Goal: Information Seeking & Learning: Check status

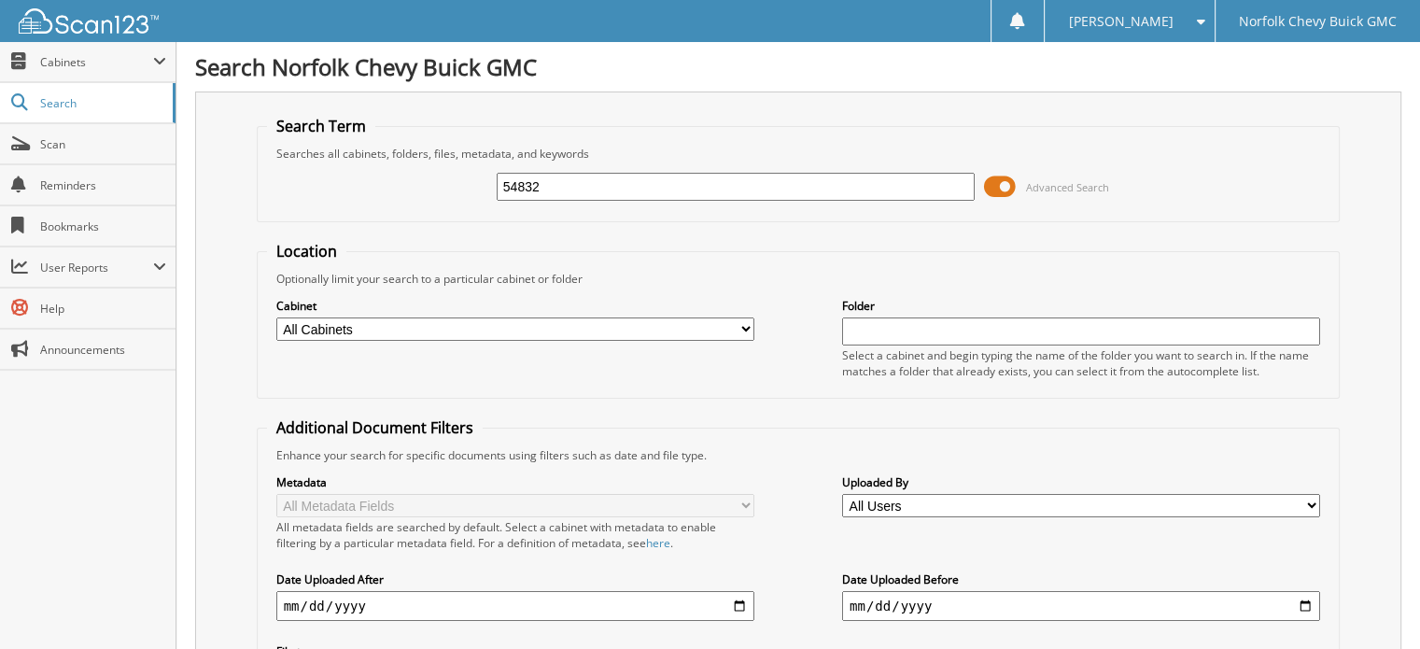
type input "54832"
click at [489, 591] on input "date" at bounding box center [515, 606] width 478 height 30
type input "[DATE]"
drag, startPoint x: 511, startPoint y: 180, endPoint x: 310, endPoint y: 178, distance: 200.7
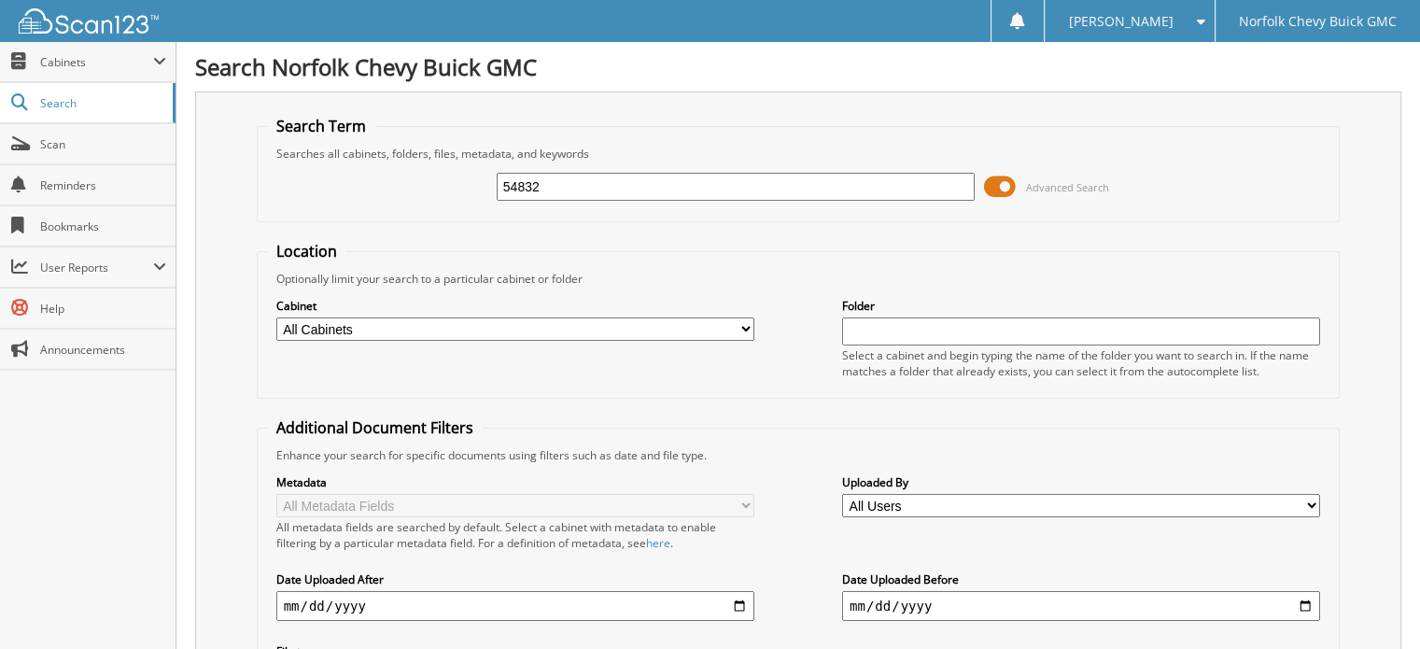
click at [310, 178] on div "54832 Advanced Search" at bounding box center [798, 187] width 1063 height 50
type input "84936"
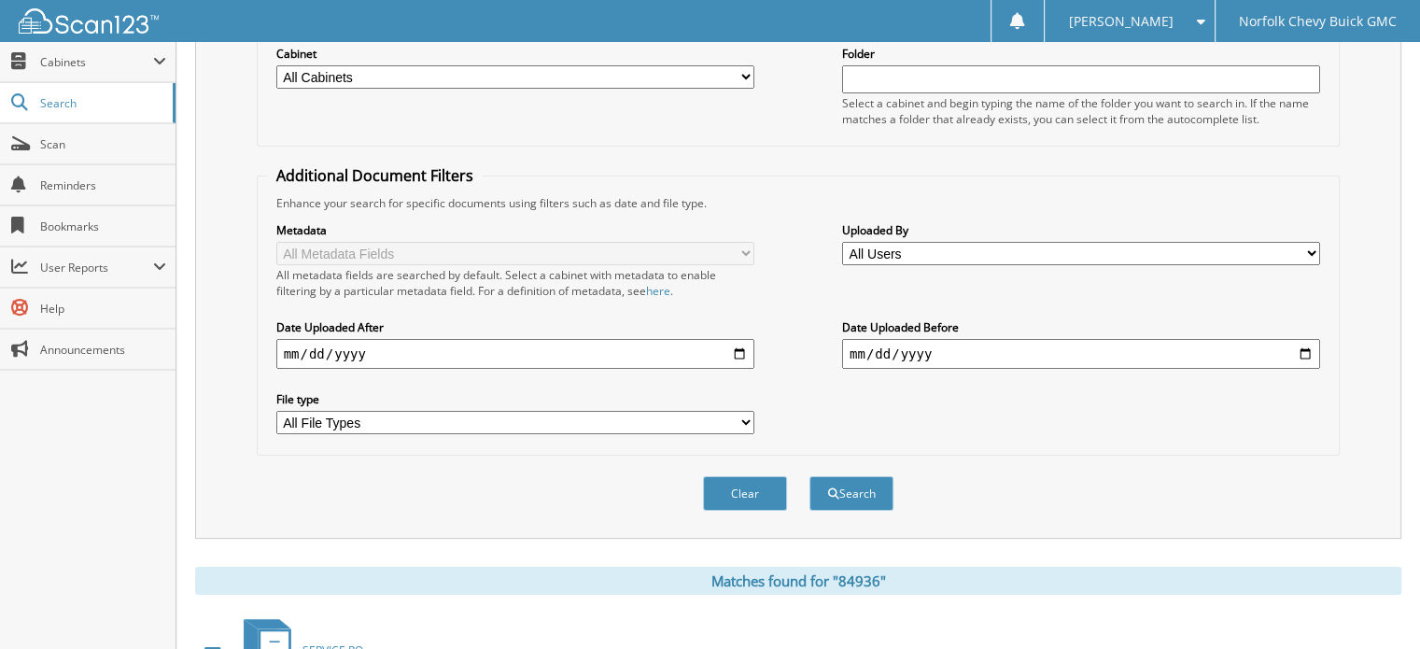
scroll to position [10, 0]
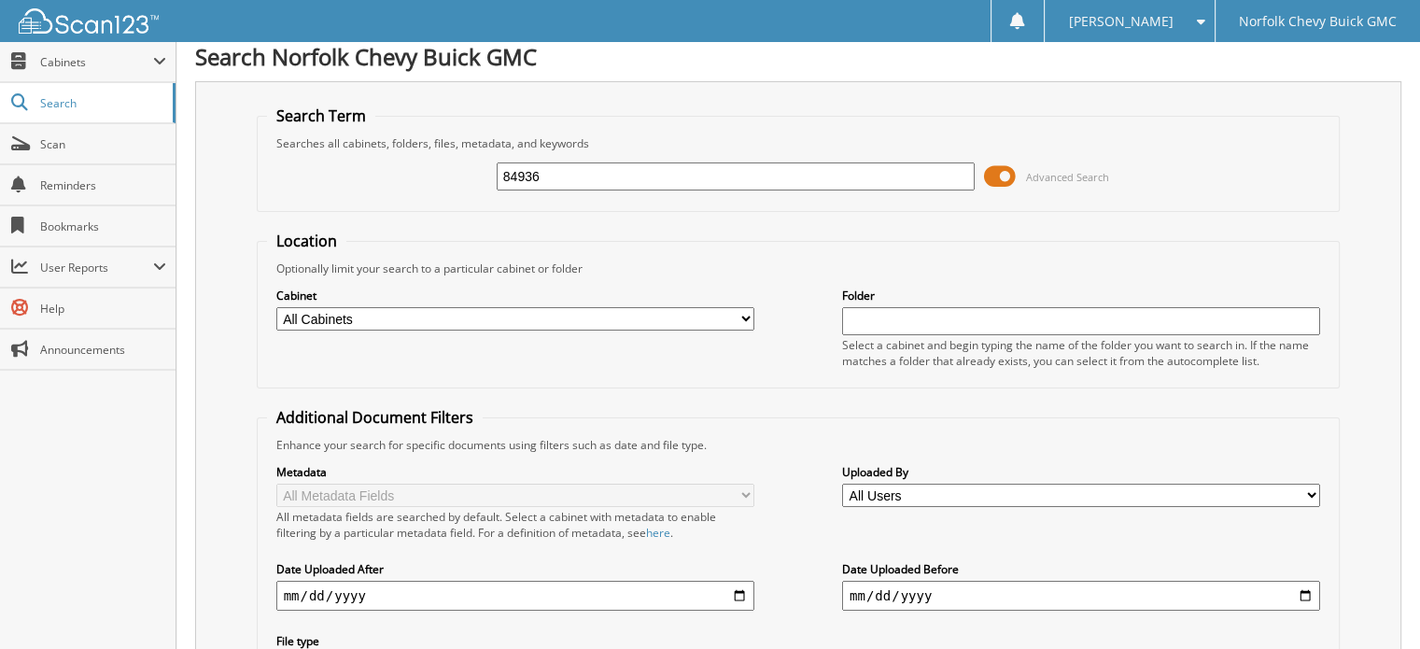
click at [261, 162] on fieldset "Search Term Searches all cabinets, folders, files, metadata, and keywords 84936…" at bounding box center [799, 158] width 1084 height 106
drag, startPoint x: 607, startPoint y: 175, endPoint x: 202, endPoint y: 203, distance: 406.1
click at [210, 205] on div "Search Term Searches all cabinets, folders, files, metadata, and keywords 84936…" at bounding box center [798, 430] width 1206 height 699
type input "54988"
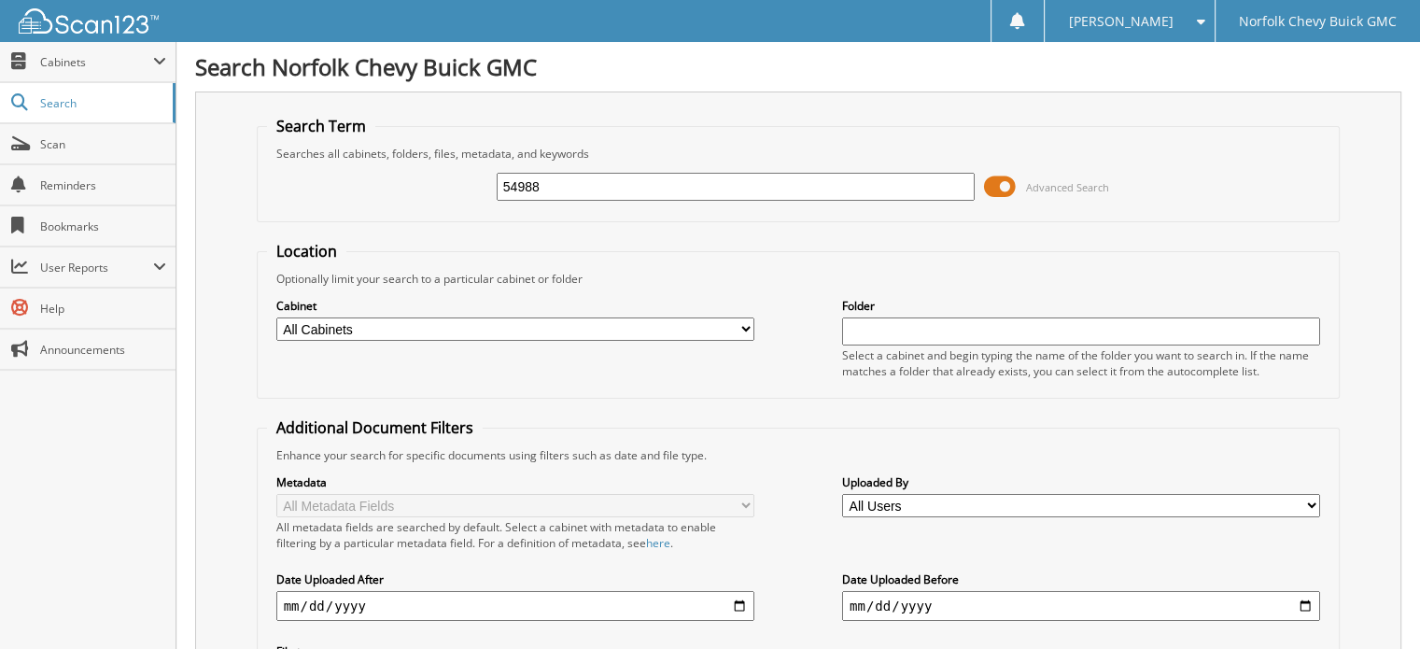
drag, startPoint x: 442, startPoint y: 184, endPoint x: 212, endPoint y: 164, distance: 230.5
click at [242, 174] on div "Search Term Searches all cabinets, folders, files, metadata, and keywords 54988…" at bounding box center [798, 440] width 1206 height 699
type input "54852"
click at [123, 151] on link "Scan" at bounding box center [88, 144] width 176 height 40
